Goal: Task Accomplishment & Management: Use online tool/utility

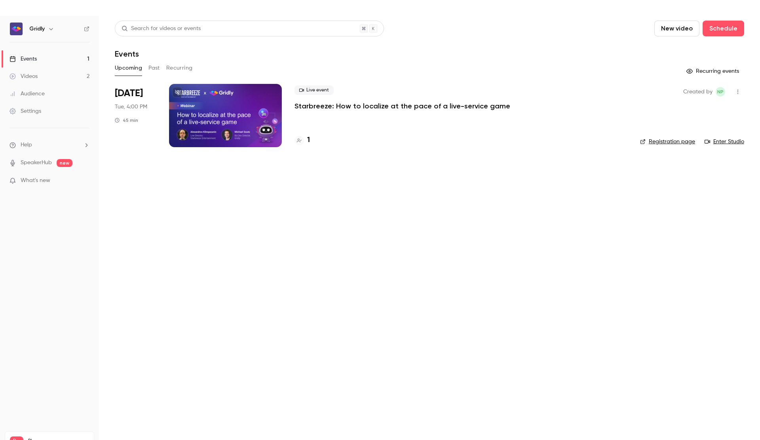
click at [210, 117] on div at bounding box center [225, 115] width 113 height 63
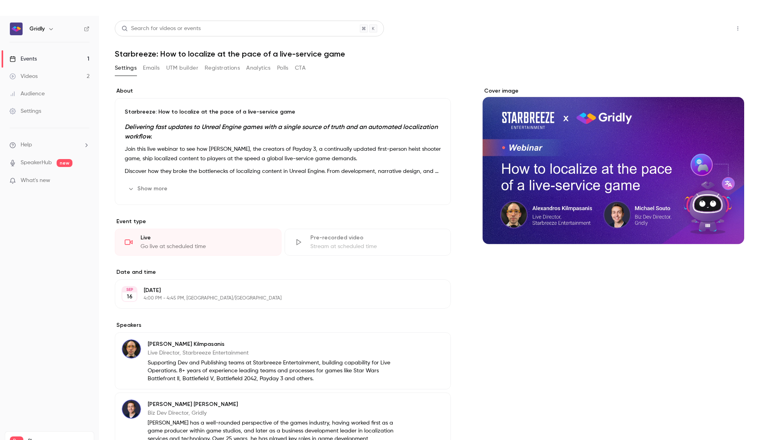
click at [712, 25] on button "Share" at bounding box center [708, 29] width 31 height 16
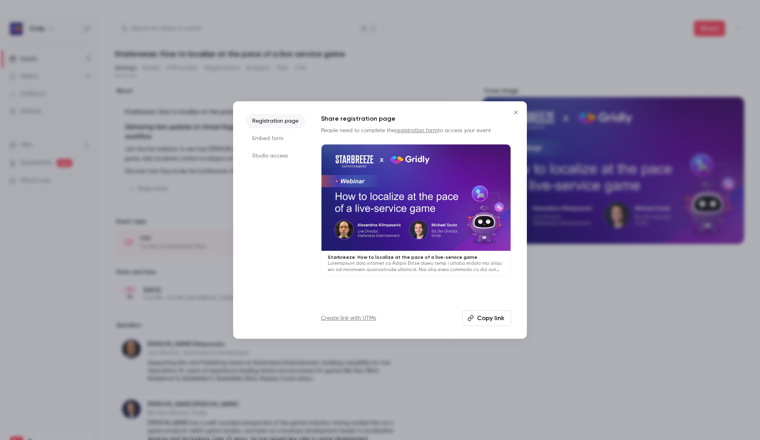
click at [514, 110] on icon "Close" at bounding box center [515, 112] width 9 height 6
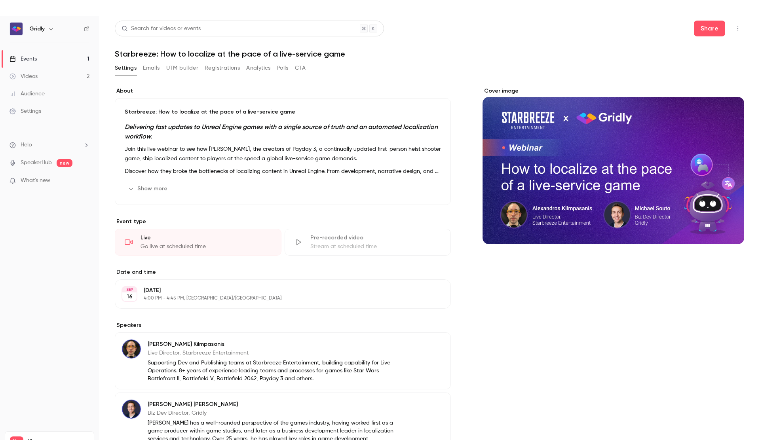
click at [150, 68] on button "Emails" at bounding box center [151, 68] width 17 height 13
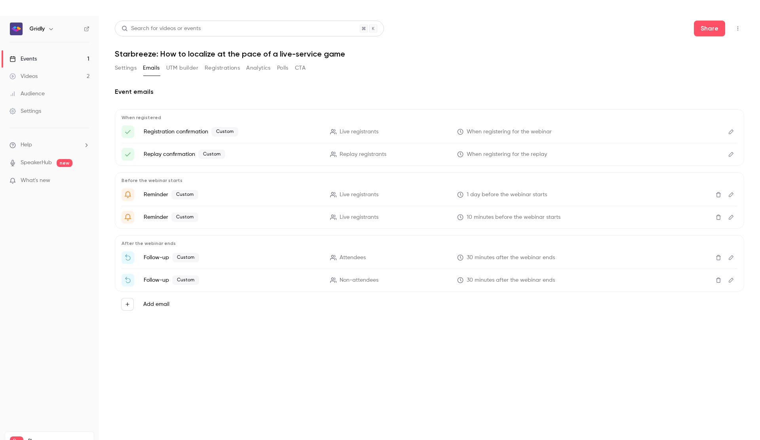
click at [180, 73] on button "UTM builder" at bounding box center [182, 68] width 32 height 13
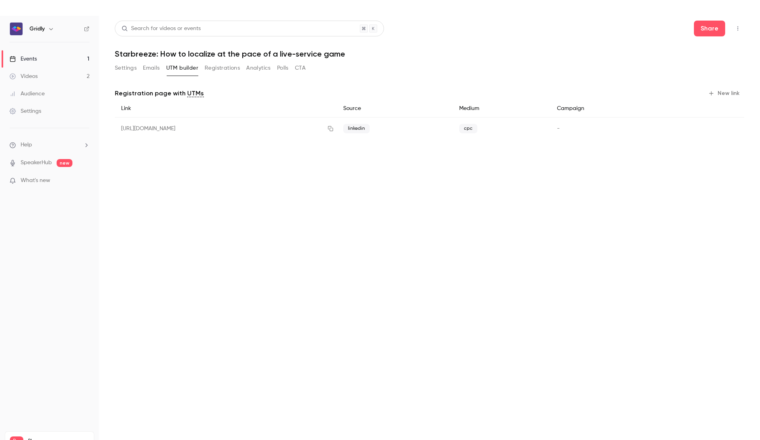
click at [127, 68] on button "Settings" at bounding box center [126, 68] width 22 height 13
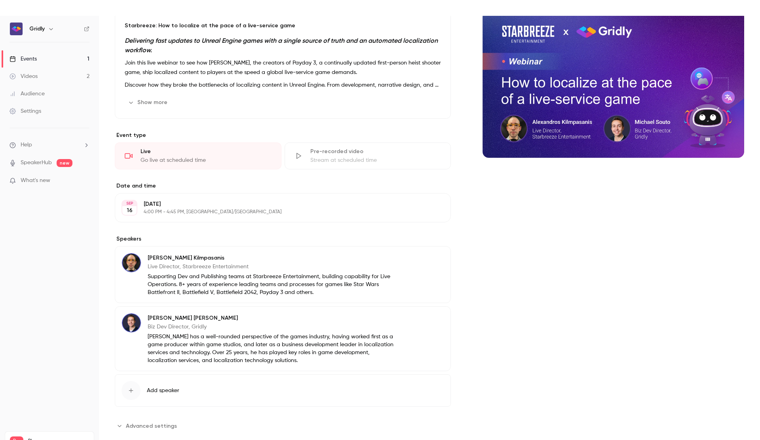
scroll to position [16, 0]
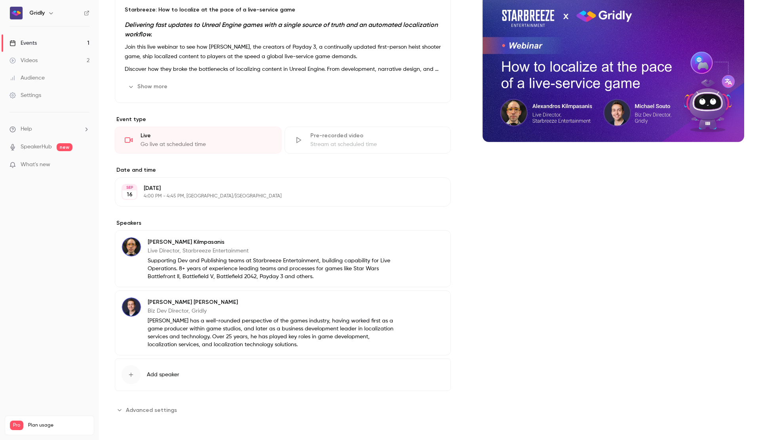
click at [162, 409] on span "Advanced settings" at bounding box center [151, 410] width 51 height 8
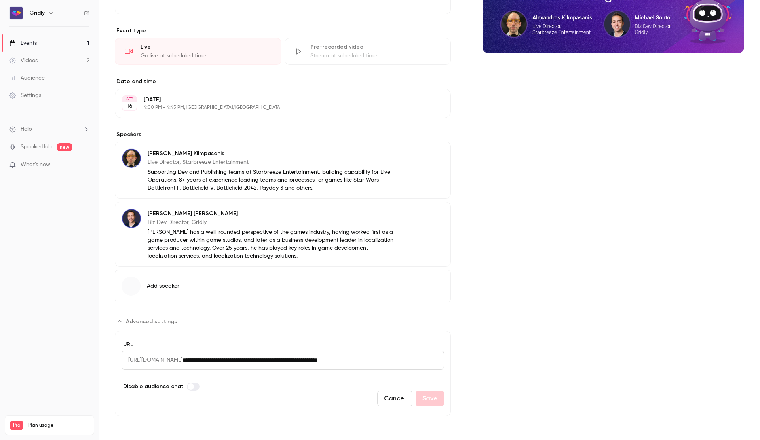
click at [182, 356] on span "[URL][DOMAIN_NAME]" at bounding box center [151, 359] width 61 height 19
click at [241, 364] on input "**********" at bounding box center [312, 359] width 261 height 19
drag, startPoint x: 226, startPoint y: 360, endPoint x: 294, endPoint y: 361, distance: 67.7
click at [294, 361] on input "**********" at bounding box center [312, 359] width 261 height 19
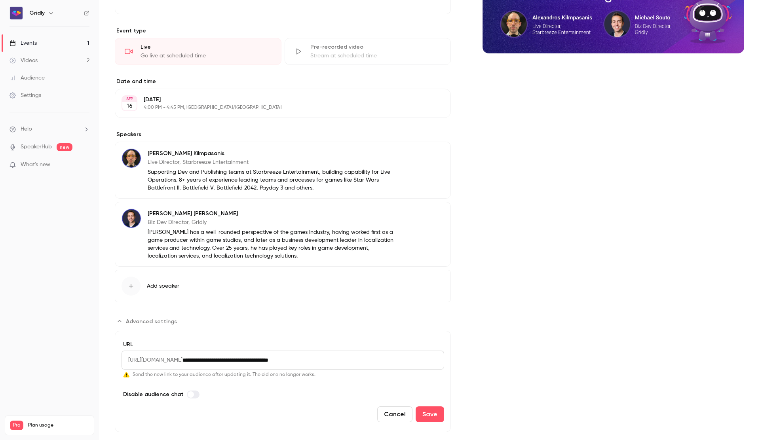
drag, startPoint x: 247, startPoint y: 361, endPoint x: 297, endPoint y: 360, distance: 49.5
click at [297, 360] on input "**********" at bounding box center [312, 359] width 261 height 19
type input "**********"
click at [427, 415] on button "Save" at bounding box center [429, 414] width 28 height 16
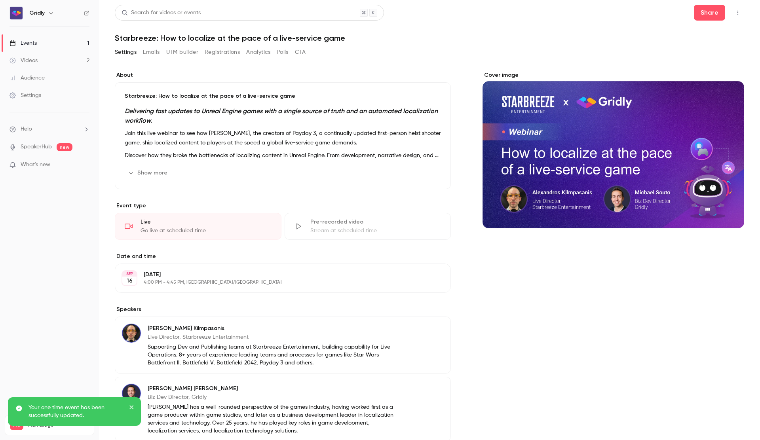
scroll to position [86, 0]
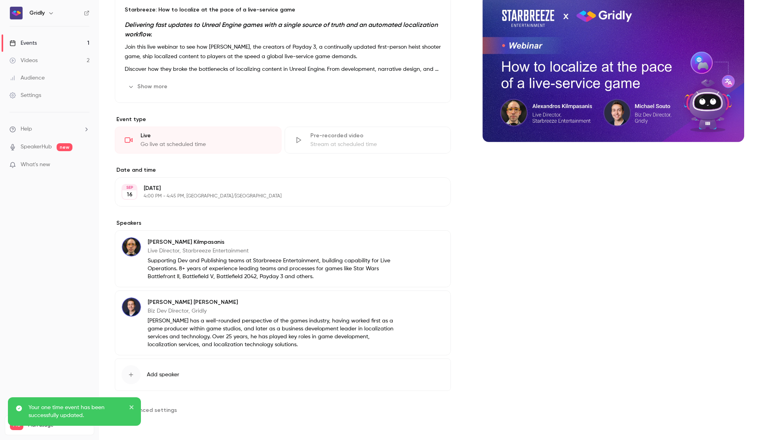
click at [157, 409] on span "Advanced settings" at bounding box center [151, 410] width 51 height 8
click at [135, 407] on div "Your one time event has been successfully updated." at bounding box center [74, 411] width 133 height 28
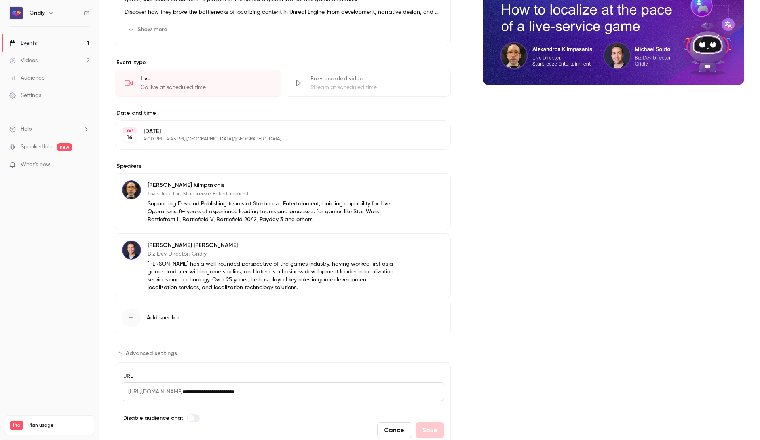
scroll to position [175, 0]
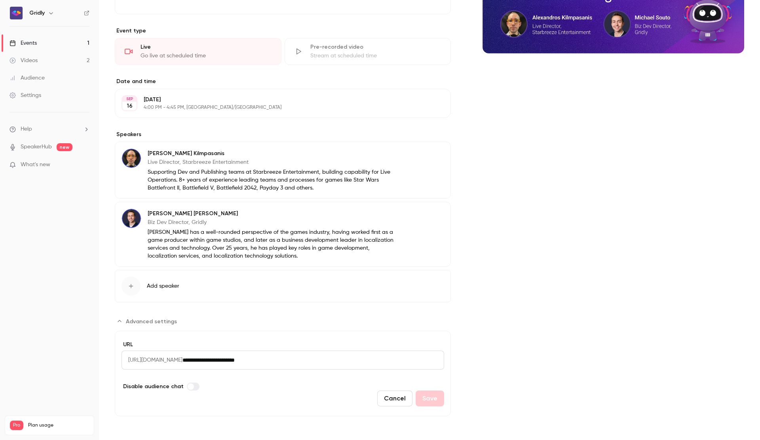
click at [180, 363] on span "[URL][DOMAIN_NAME]" at bounding box center [151, 359] width 61 height 19
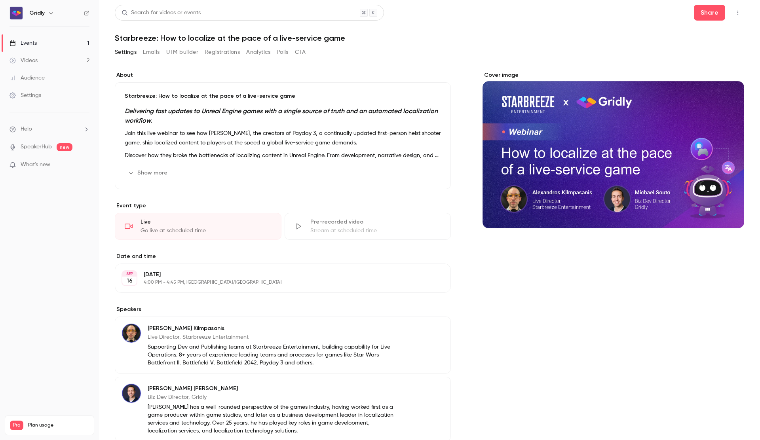
scroll to position [0, 0]
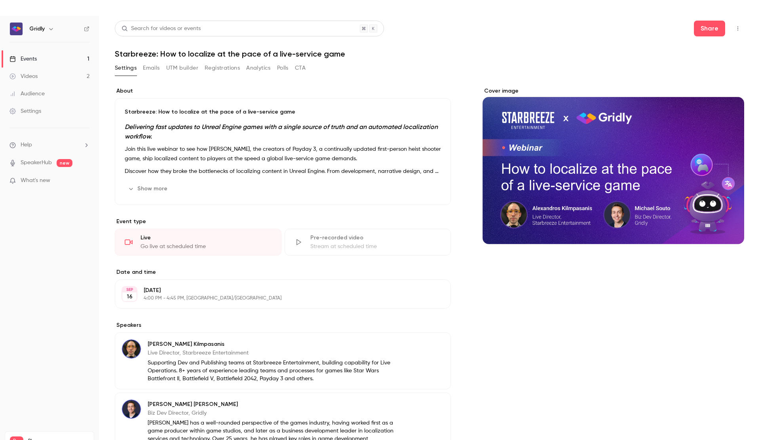
click at [296, 67] on button "CTA" at bounding box center [300, 68] width 11 height 13
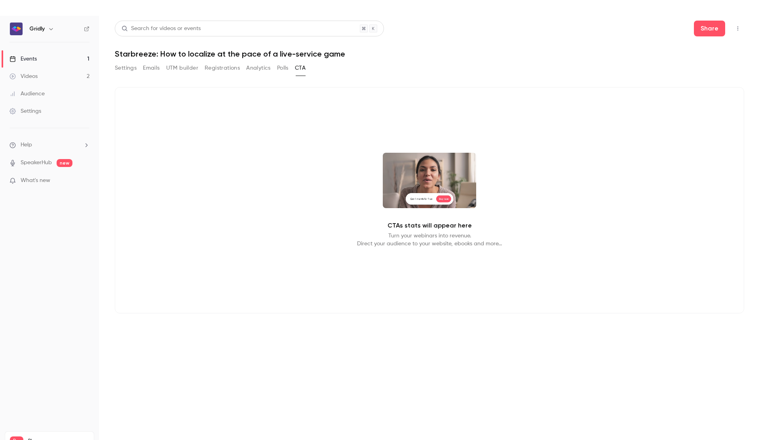
click at [286, 68] on button "Polls" at bounding box center [282, 68] width 11 height 13
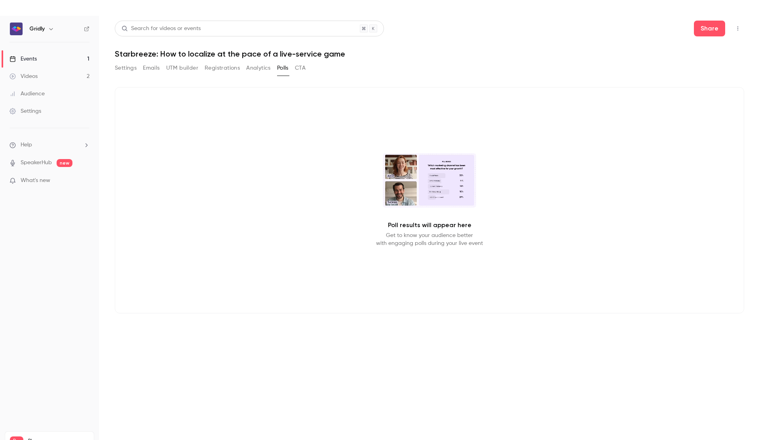
click at [260, 69] on button "Analytics" at bounding box center [258, 68] width 25 height 13
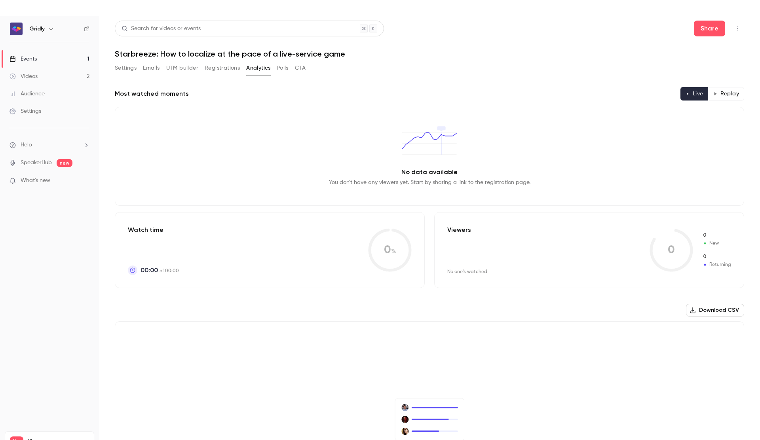
click at [229, 69] on button "Registrations" at bounding box center [222, 68] width 35 height 13
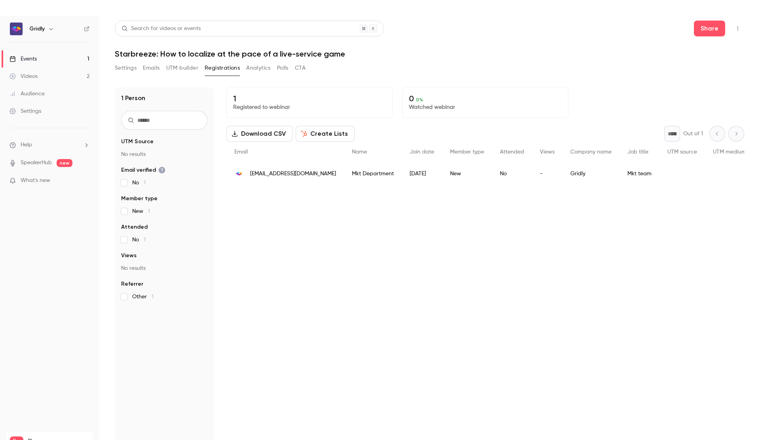
click at [195, 63] on button "UTM builder" at bounding box center [182, 68] width 32 height 13
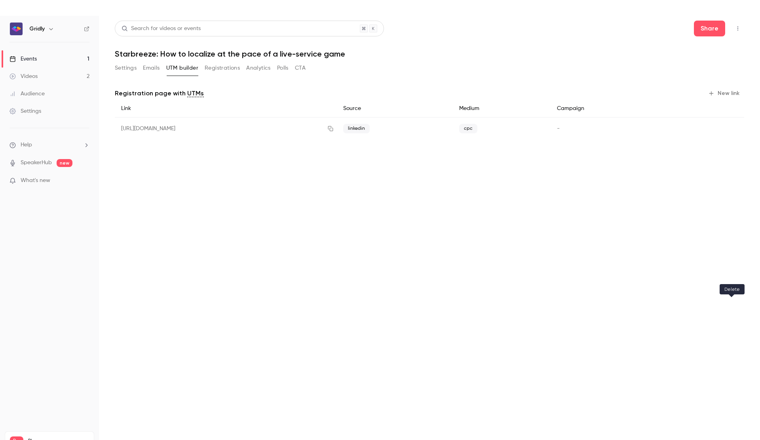
click at [730, 129] on icon "button" at bounding box center [731, 128] width 5 height 5
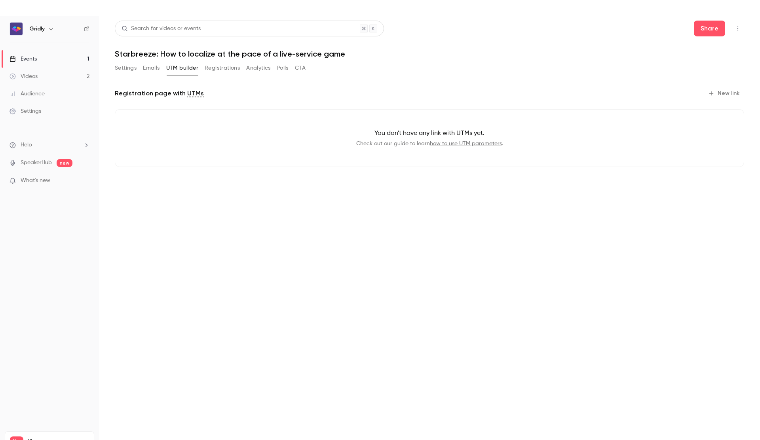
click at [157, 69] on button "Emails" at bounding box center [151, 68] width 17 height 13
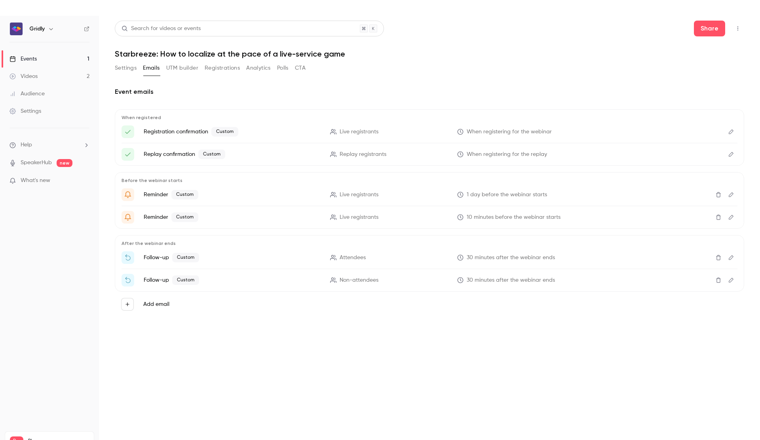
click at [128, 68] on button "Settings" at bounding box center [126, 68] width 22 height 13
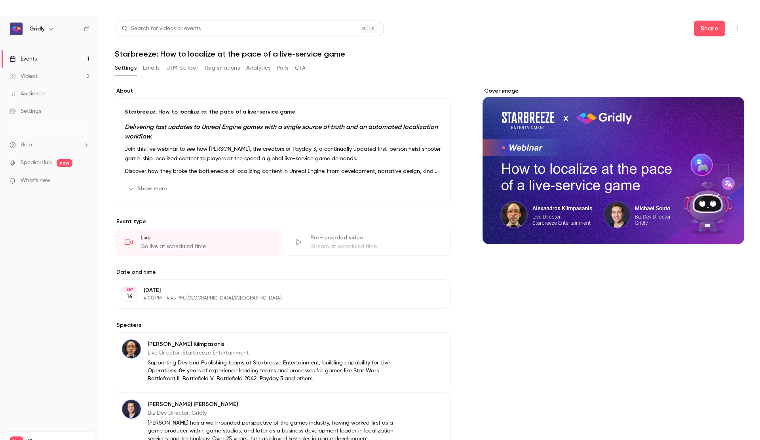
click at [152, 70] on button "Emails" at bounding box center [151, 68] width 17 height 13
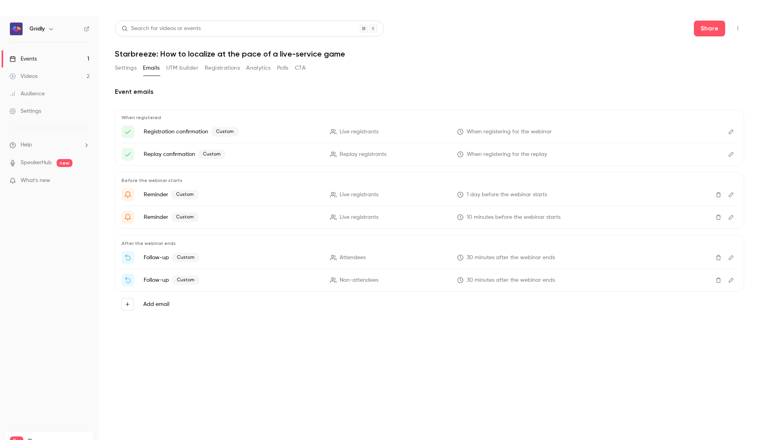
click at [186, 65] on button "UTM builder" at bounding box center [182, 68] width 32 height 13
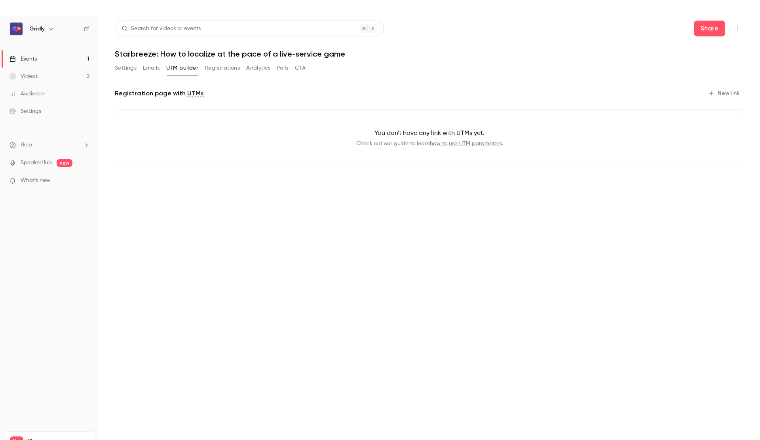
click at [729, 92] on button "New link" at bounding box center [724, 93] width 39 height 13
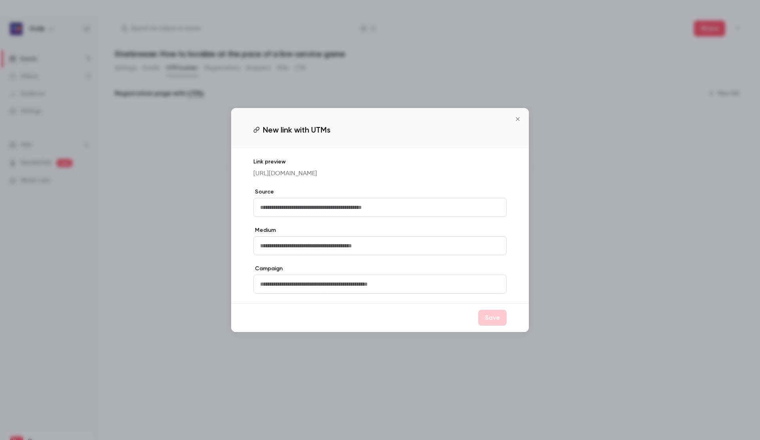
click at [312, 209] on input "text" at bounding box center [379, 207] width 253 height 19
type input "*"
type input "********"
click at [268, 247] on input "text" at bounding box center [379, 245] width 253 height 19
type input "*"
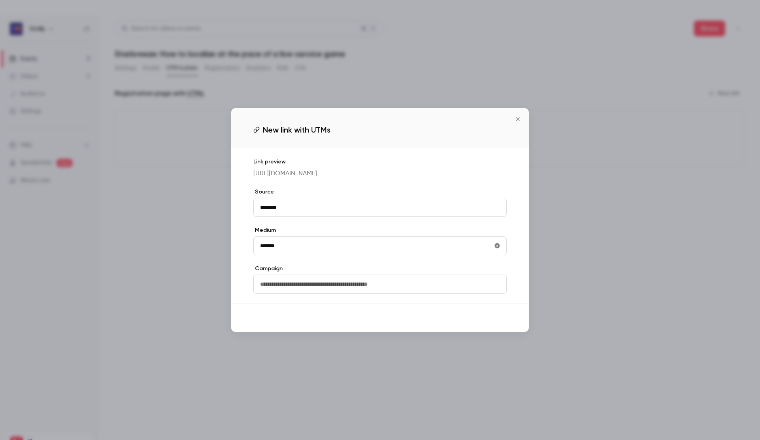
type input "*******"
click at [491, 326] on button "Save" at bounding box center [492, 318] width 28 height 16
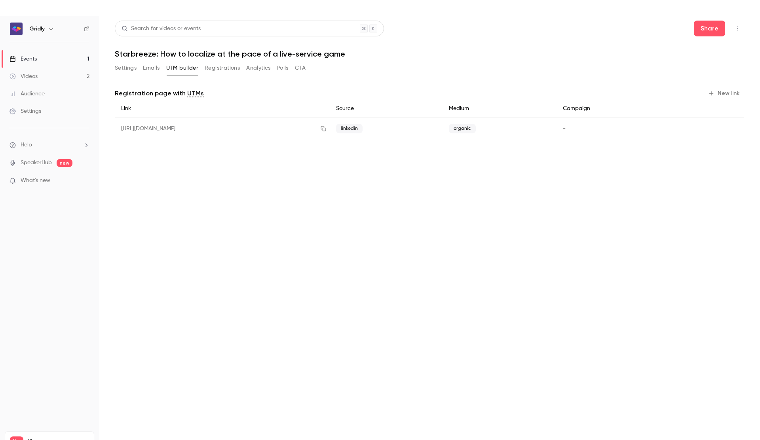
click at [723, 92] on button "New link" at bounding box center [724, 93] width 39 height 13
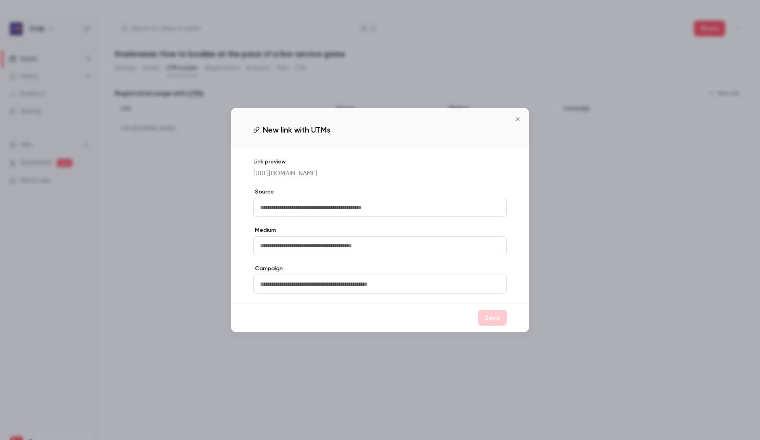
click at [354, 208] on input "text" at bounding box center [379, 207] width 253 height 19
type input "********"
click at [270, 248] on input "text" at bounding box center [379, 245] width 253 height 19
type input "*"
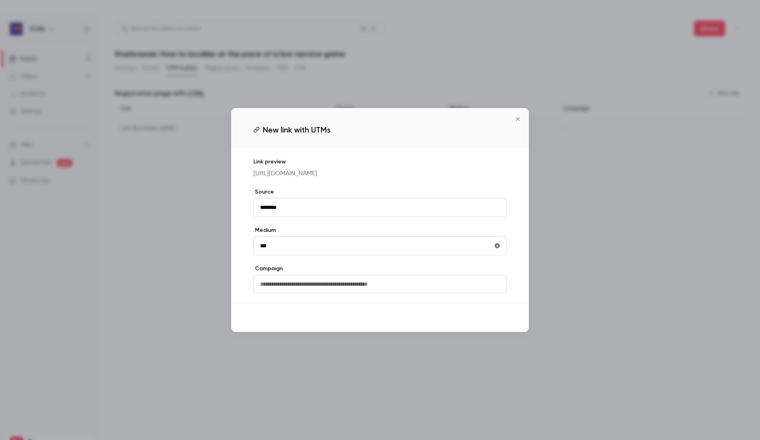
type input "***"
click at [483, 326] on button "Save" at bounding box center [492, 318] width 28 height 16
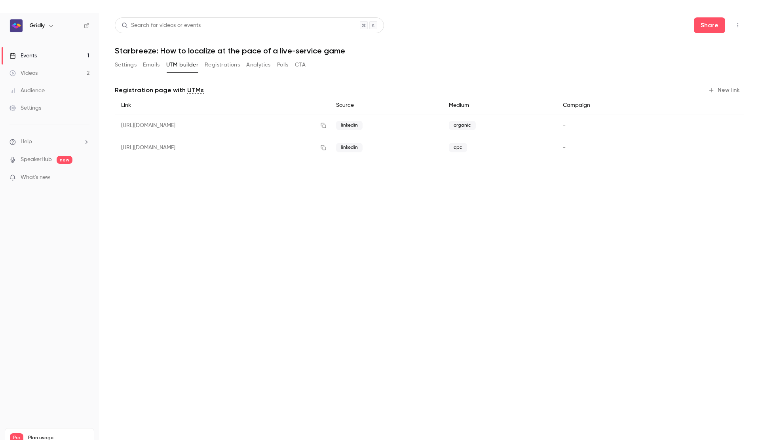
scroll to position [4, 0]
